Goal: Transaction & Acquisition: Purchase product/service

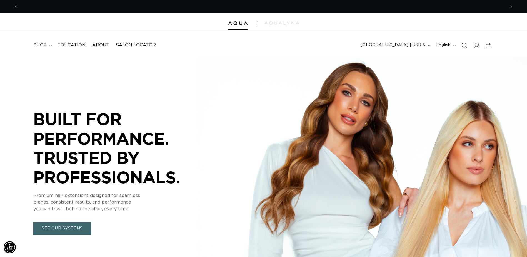
scroll to position [0, 975]
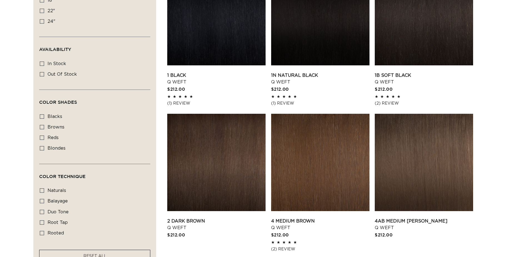
scroll to position [250, 0]
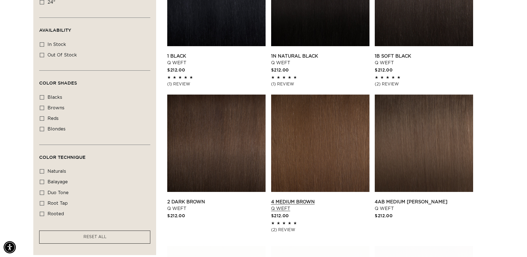
click at [301, 198] on link "4 Medium Brown Q Weft" at bounding box center [320, 204] width 98 height 13
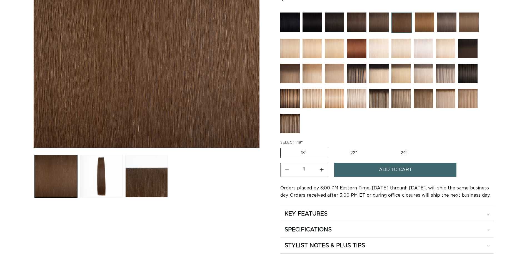
click at [366, 169] on button "Add to cart" at bounding box center [395, 170] width 122 height 14
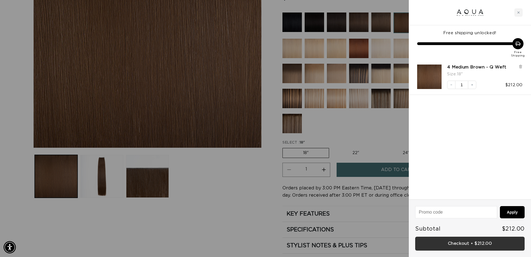
scroll to position [0, 983]
click at [466, 243] on link "Checkout • $212.00" at bounding box center [469, 243] width 109 height 14
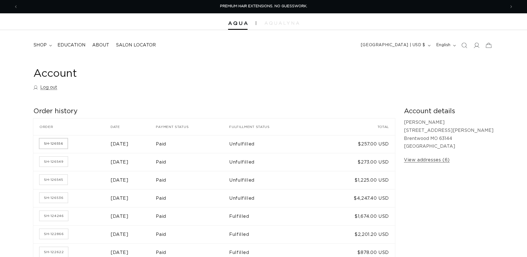
click at [61, 142] on link "SH-126556" at bounding box center [53, 143] width 28 height 10
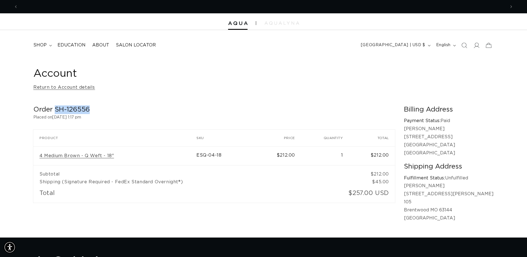
click at [56, 109] on h2 "Order SH-126556" at bounding box center [214, 109] width 362 height 9
